Goal: Information Seeking & Learning: Learn about a topic

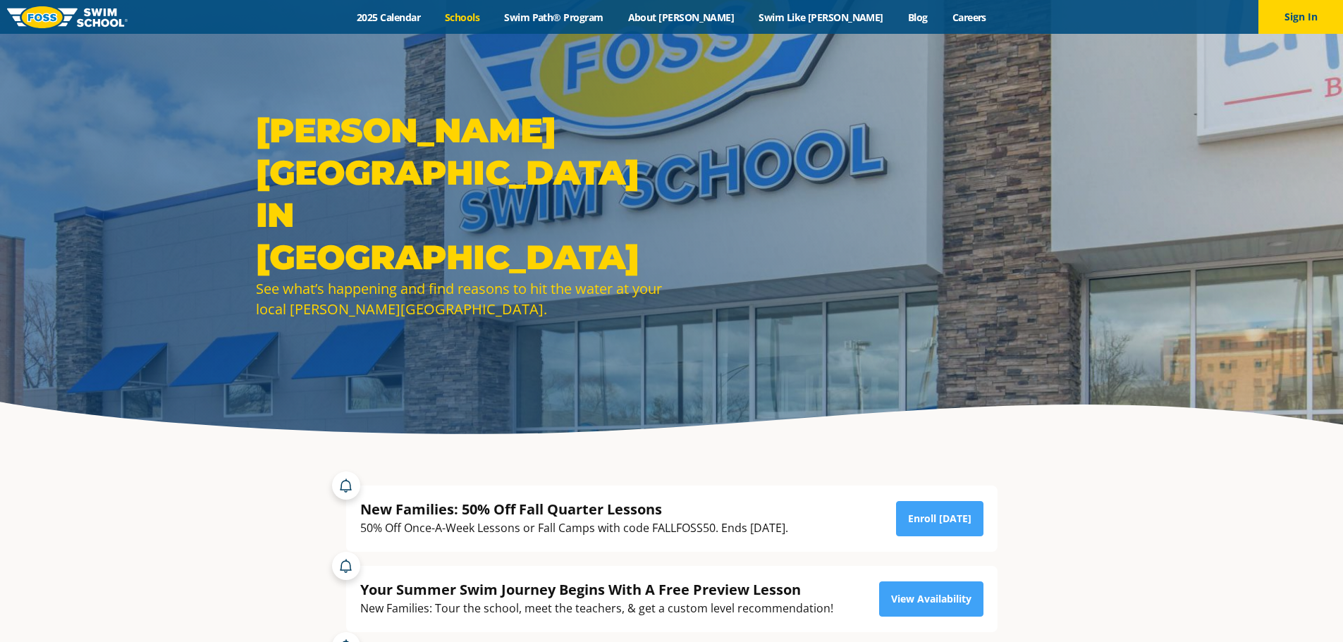
click at [492, 18] on link "Schools" at bounding box center [462, 17] width 59 height 13
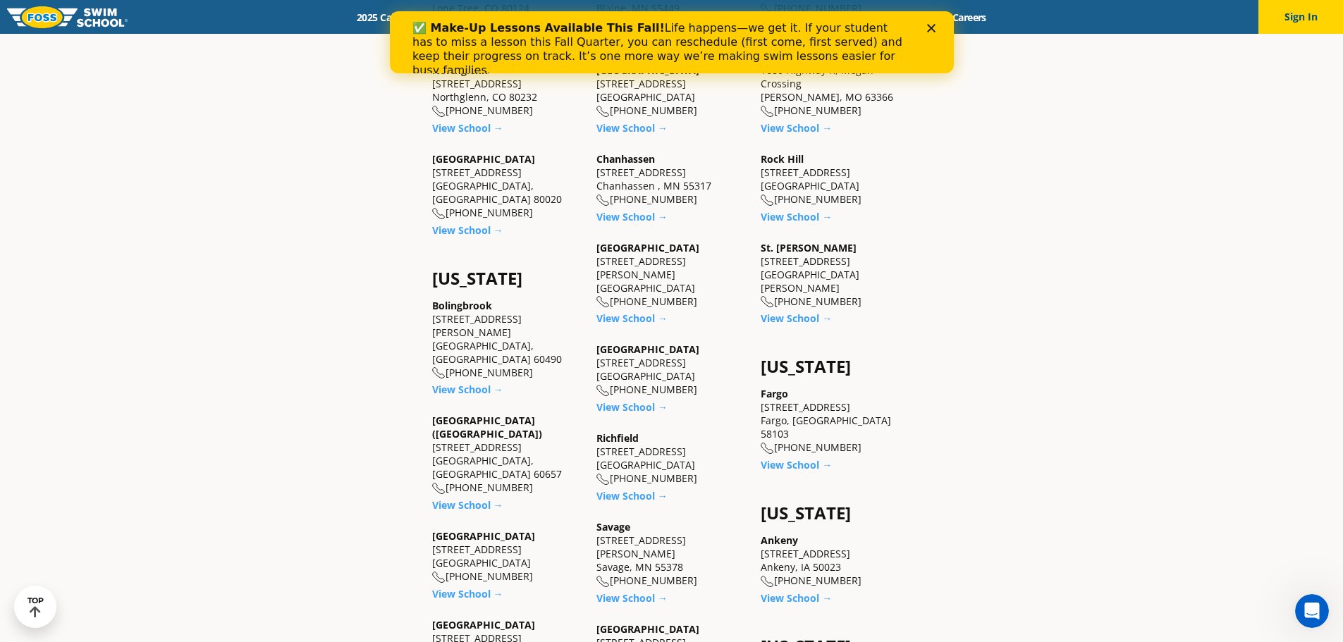
scroll to position [775, 0]
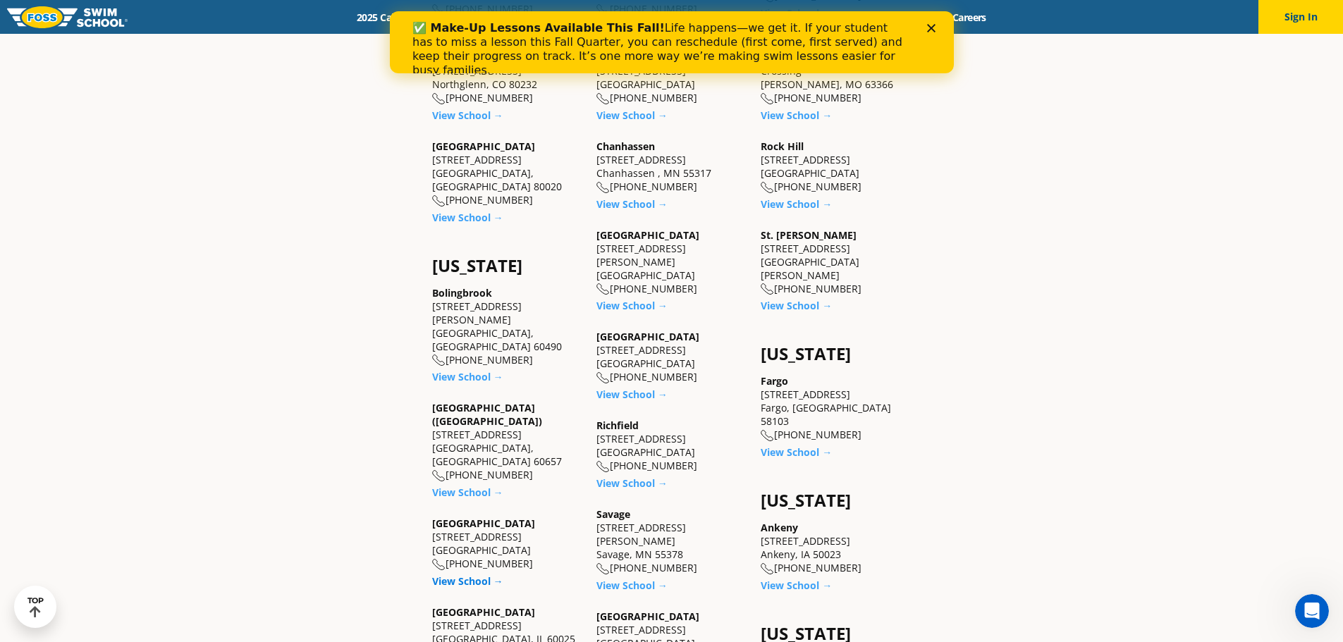
click at [462, 575] on link "View School →" at bounding box center [467, 581] width 71 height 13
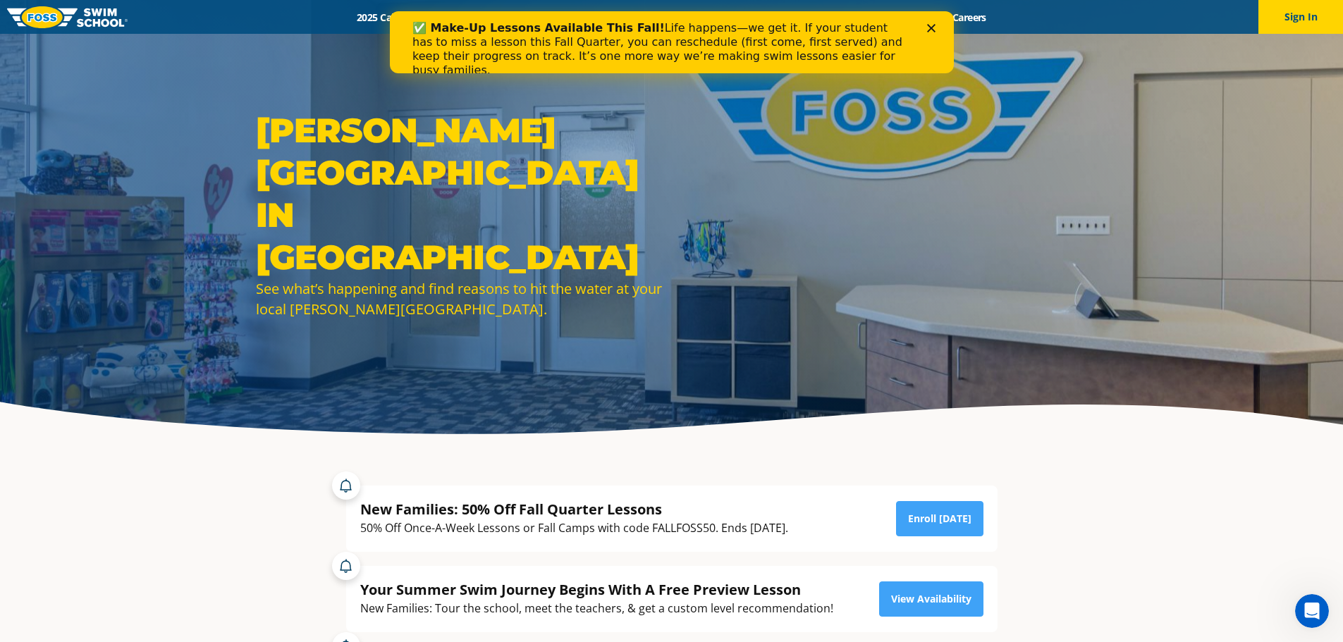
click at [926, 21] on div "✅ Make-Up Lessons Available This Fall! Life happens—we get it. If your student …" at bounding box center [671, 49] width 519 height 65
click at [928, 28] on icon "Close" at bounding box center [930, 28] width 8 height 8
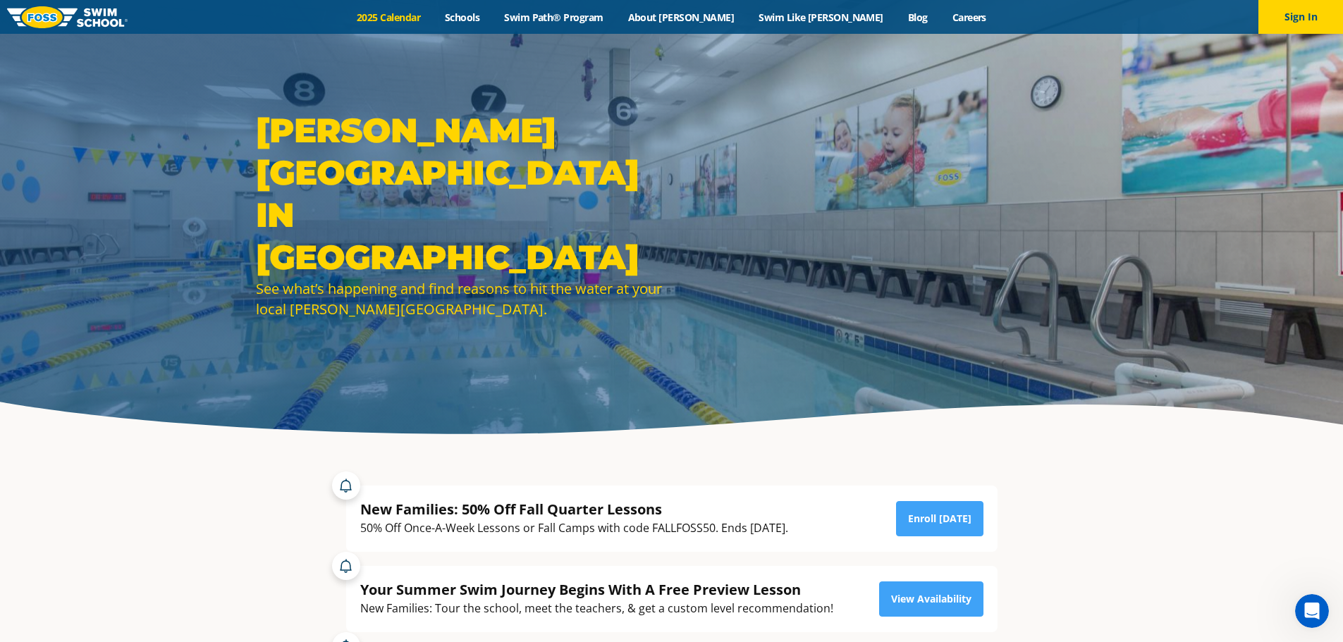
click at [433, 19] on link "2025 Calendar" at bounding box center [389, 17] width 88 height 13
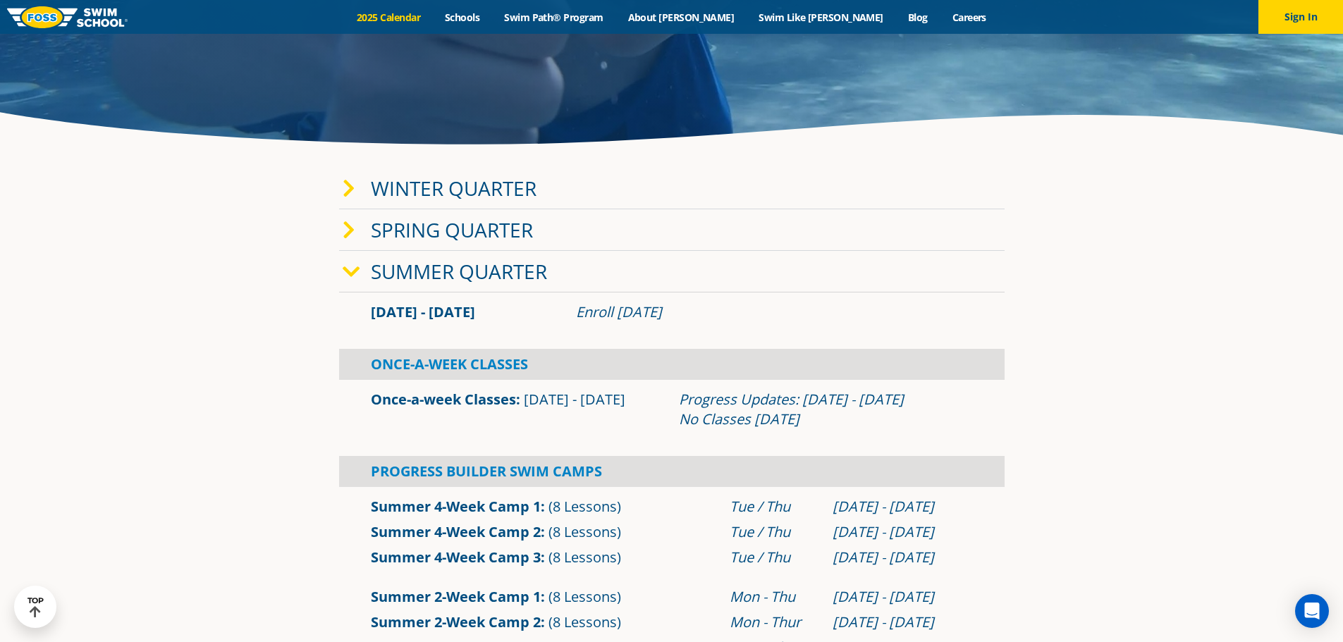
scroll to position [282, 0]
